Goal: Check status

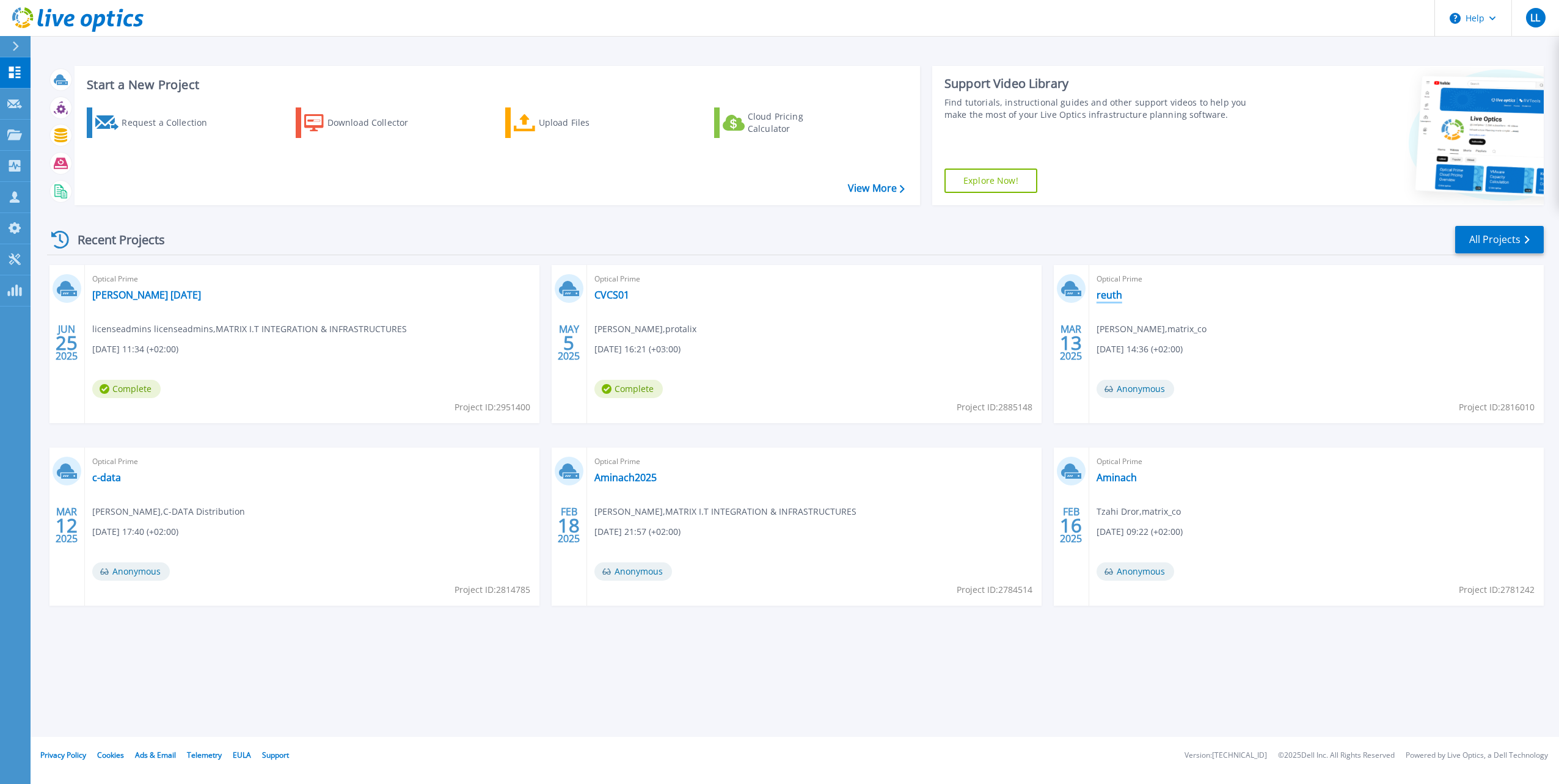
click at [1103, 298] on link "reuth" at bounding box center [1110, 295] width 26 height 12
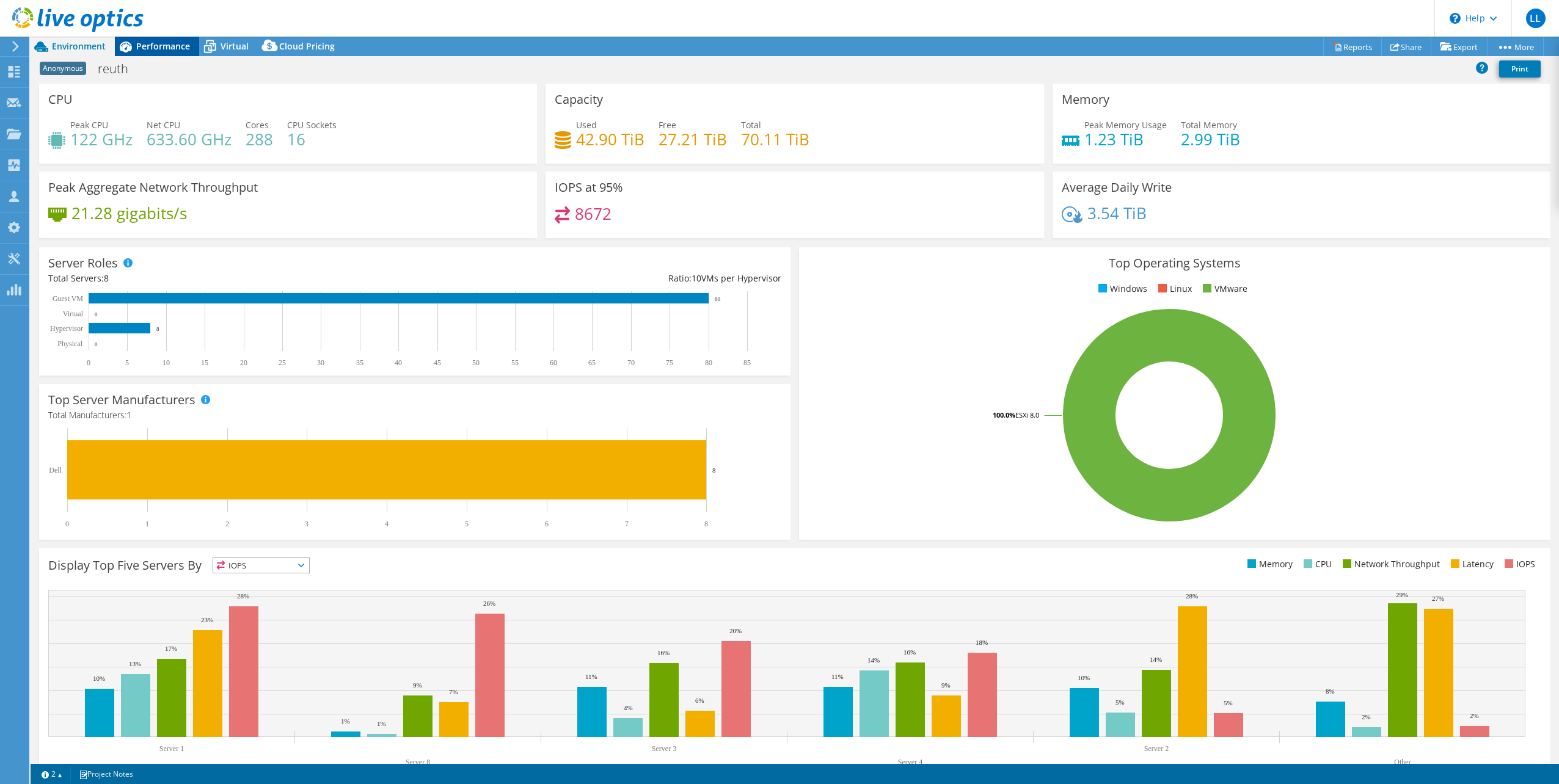
click at [159, 47] on span "Performance" at bounding box center [163, 46] width 53 height 11
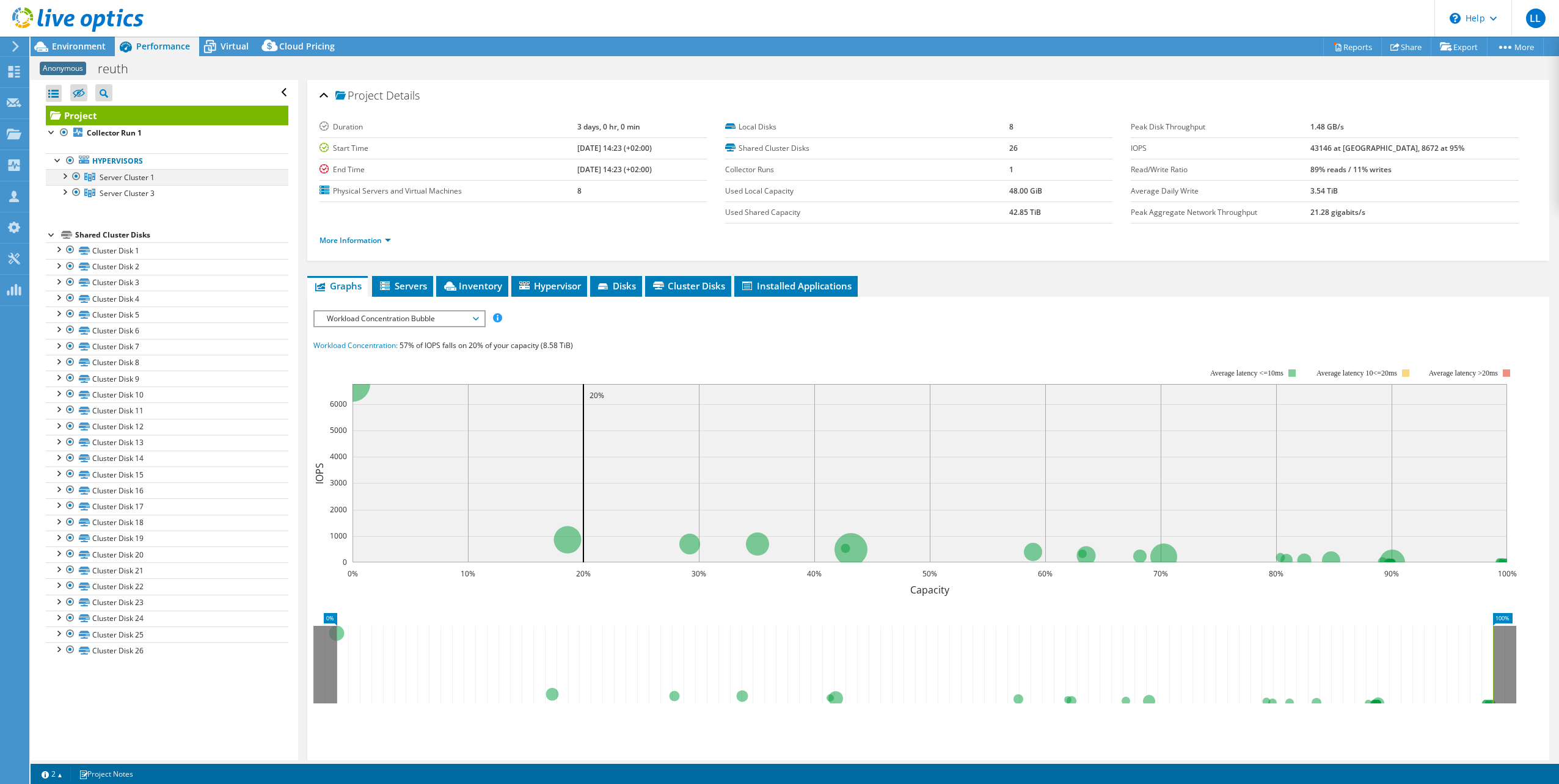
click at [67, 174] on div at bounding box center [64, 175] width 12 height 12
click at [66, 193] on div at bounding box center [64, 191] width 12 height 12
click at [72, 45] on span "Environment" at bounding box center [79, 46] width 53 height 11
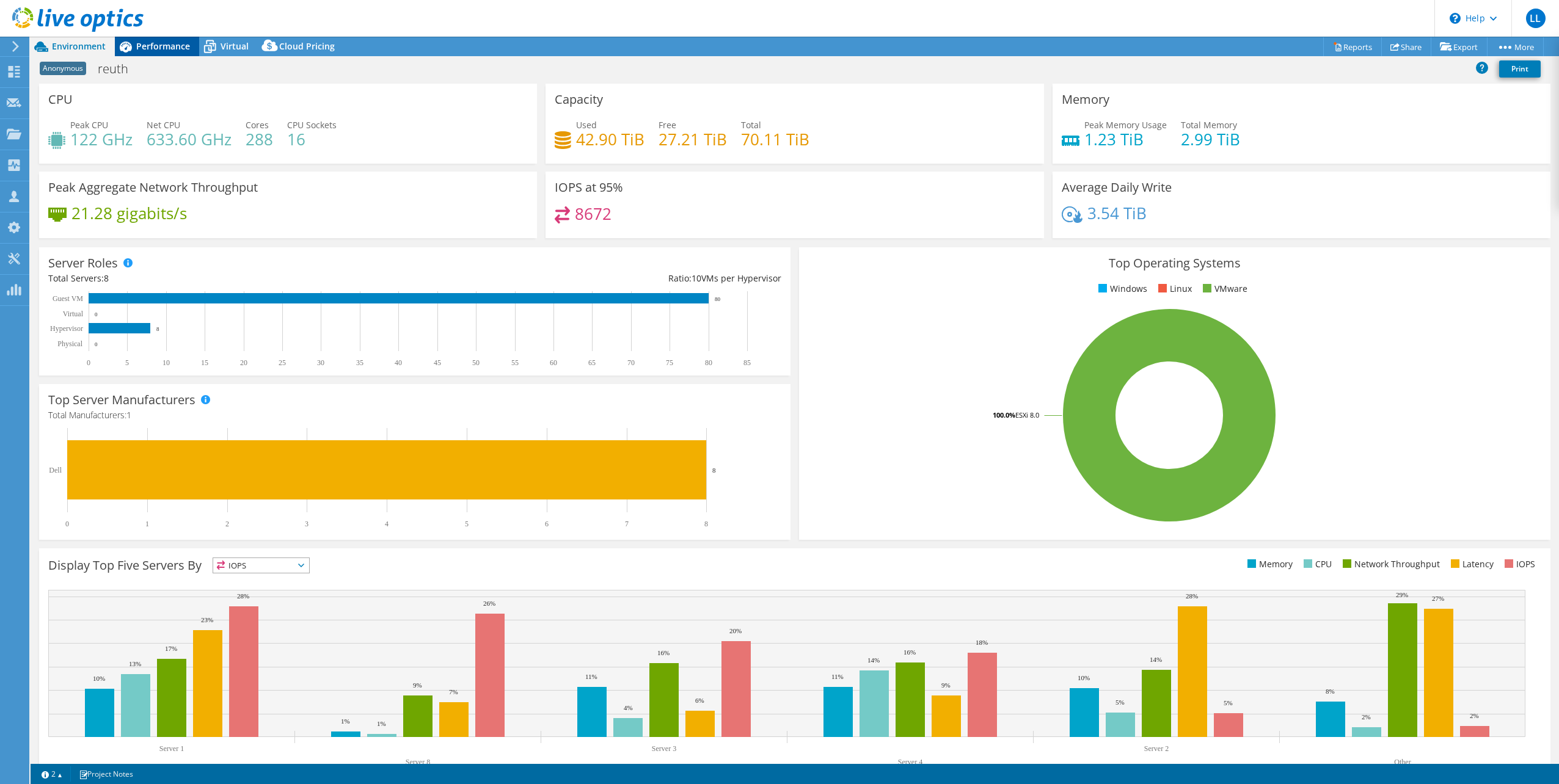
click at [145, 53] on div "Performance" at bounding box center [157, 46] width 85 height 20
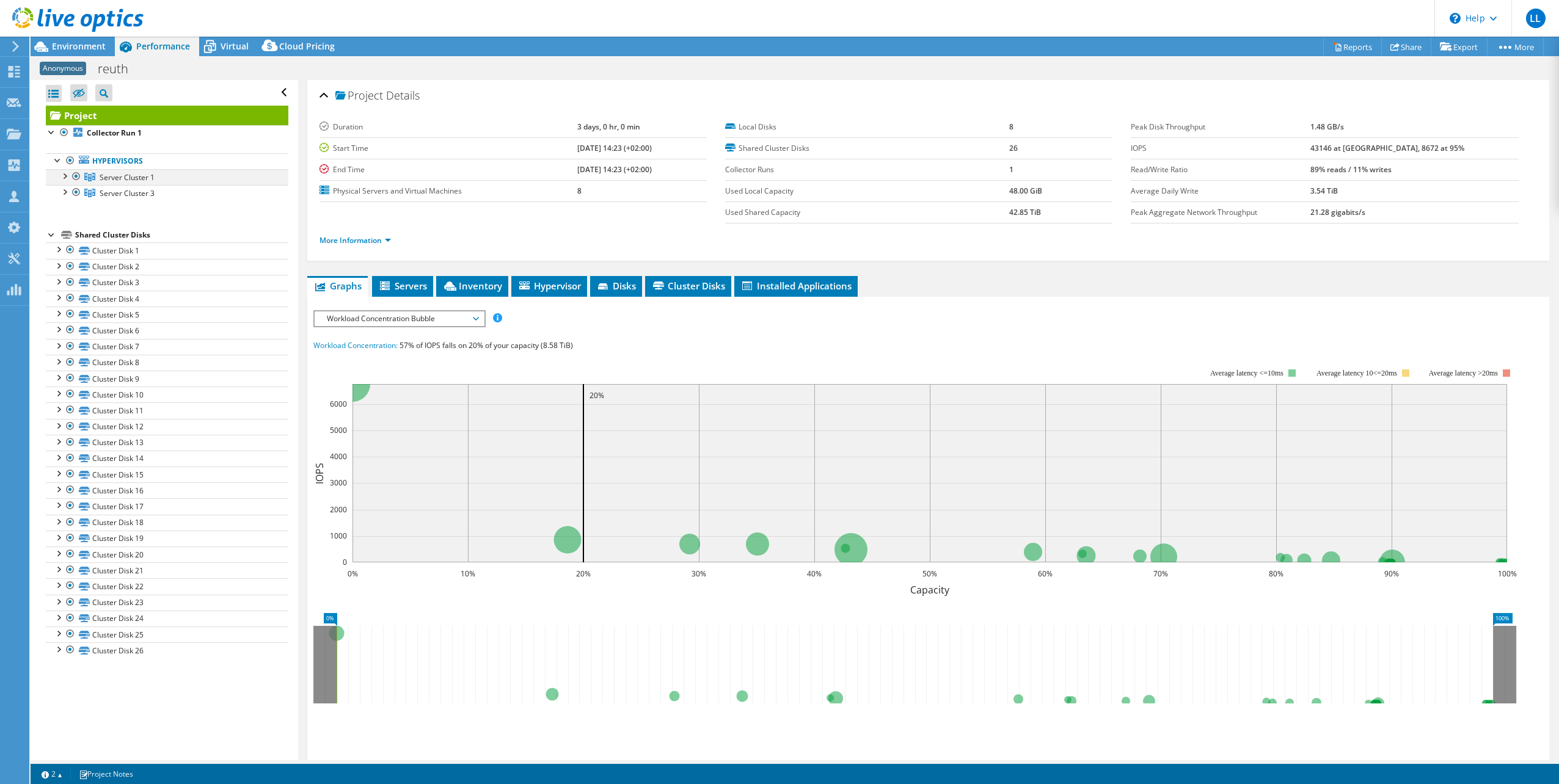
click at [66, 172] on div at bounding box center [64, 175] width 12 height 12
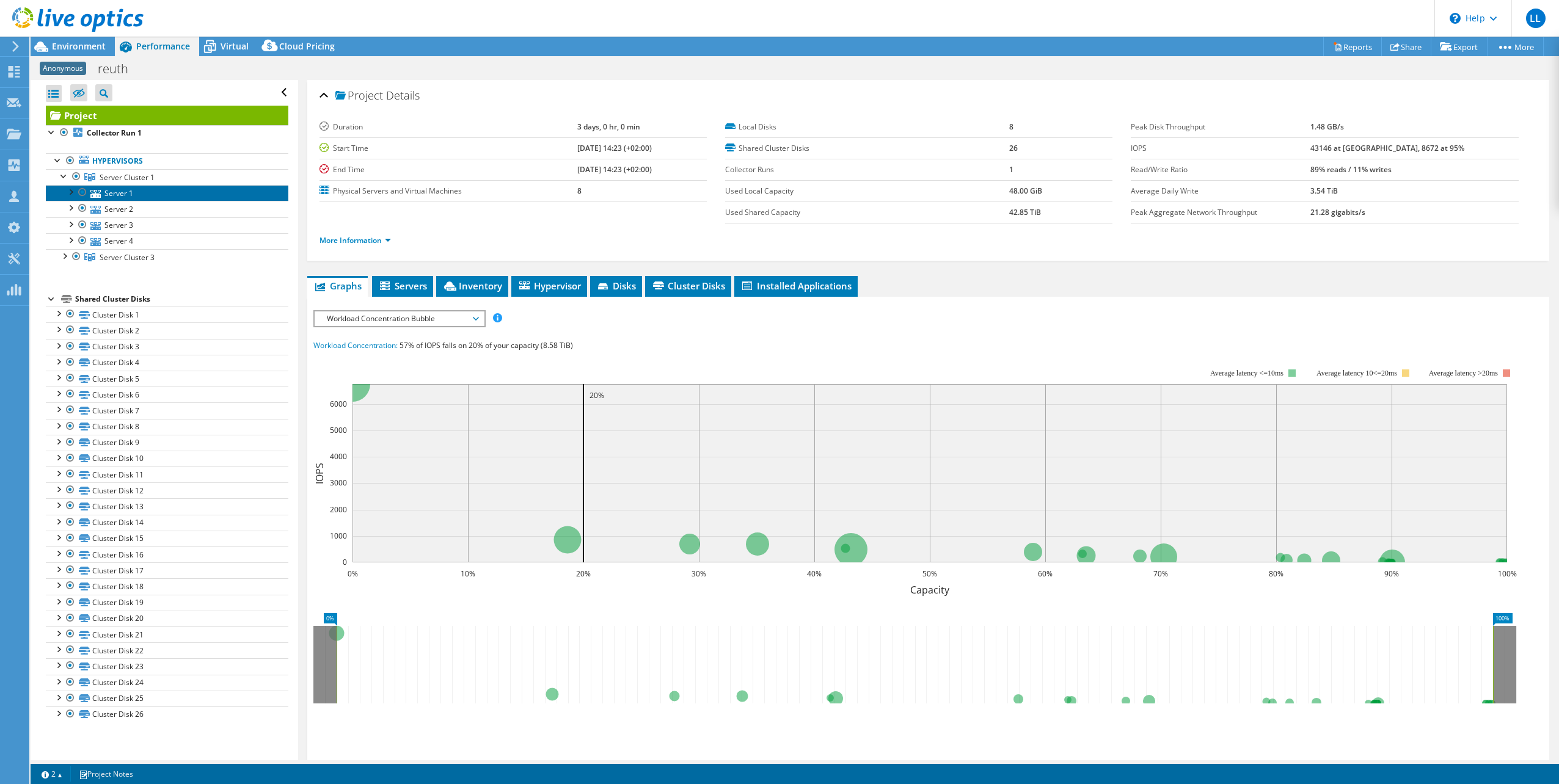
click at [141, 197] on link "Server 1" at bounding box center [167, 192] width 242 height 16
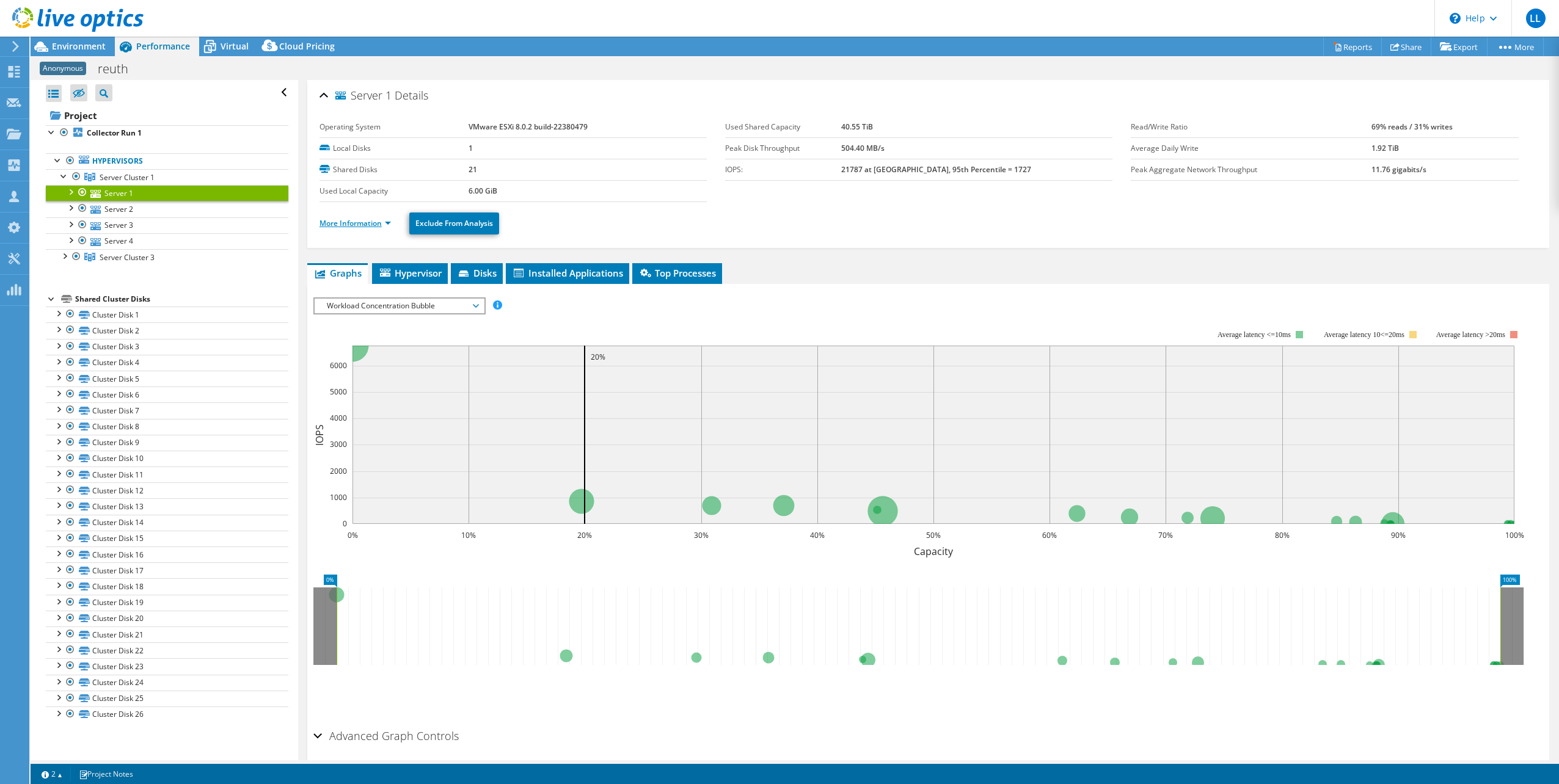
click at [382, 221] on link "More Information" at bounding box center [355, 223] width 72 height 10
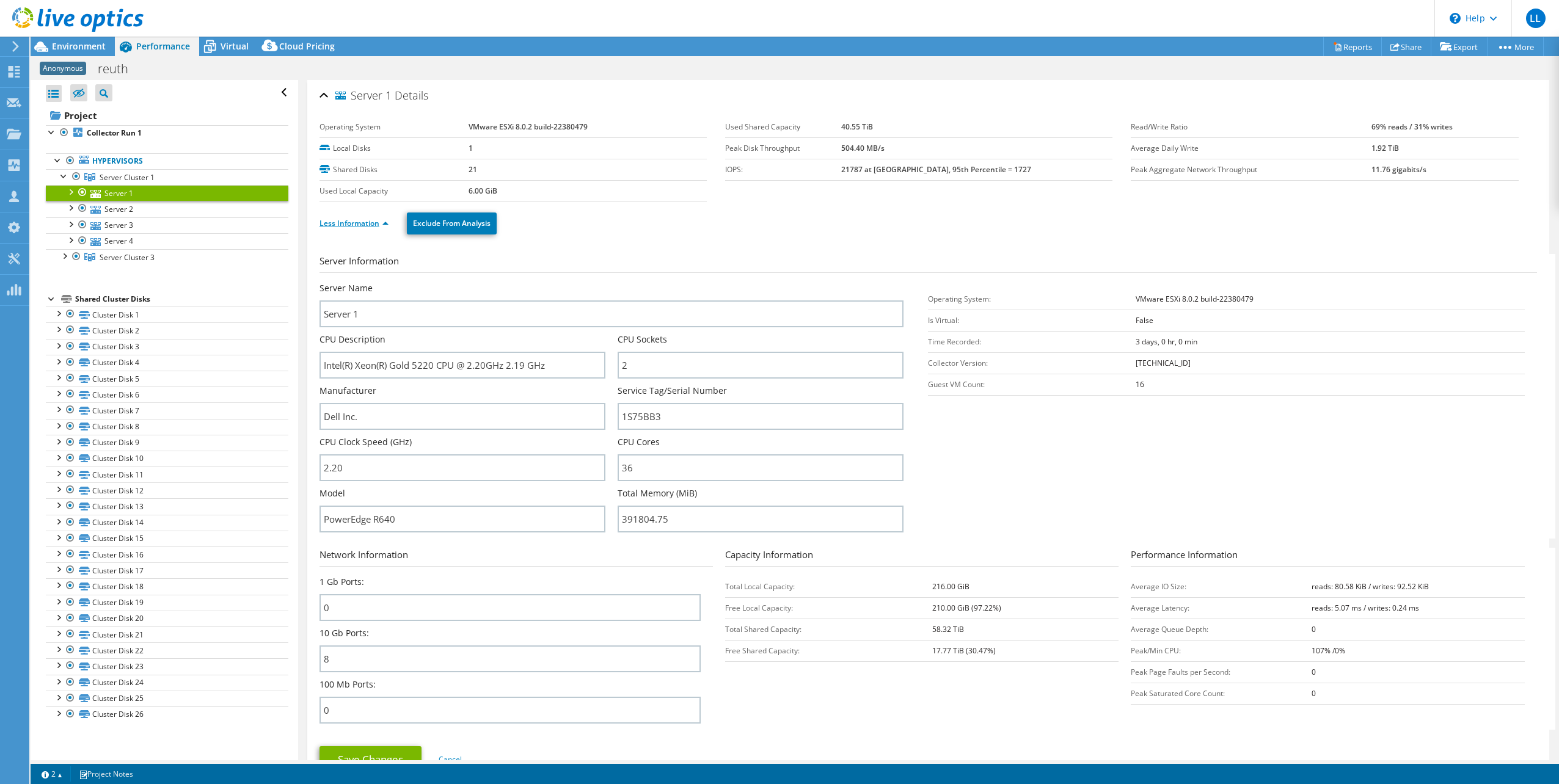
click at [382, 221] on link "Less Information" at bounding box center [354, 223] width 69 height 10
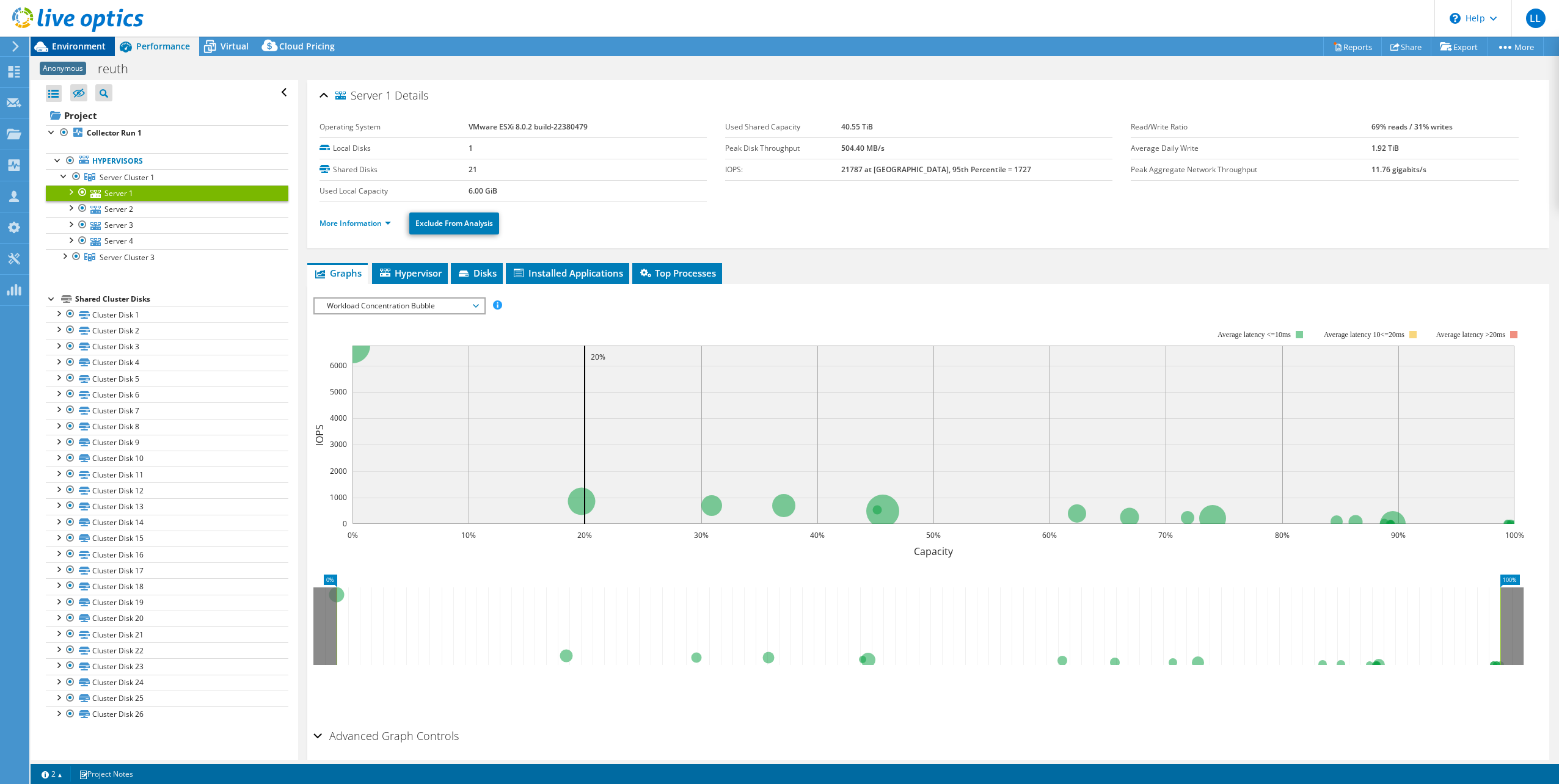
click at [58, 47] on span "Environment" at bounding box center [79, 46] width 53 height 11
